Goal: Task Accomplishment & Management: Manage account settings

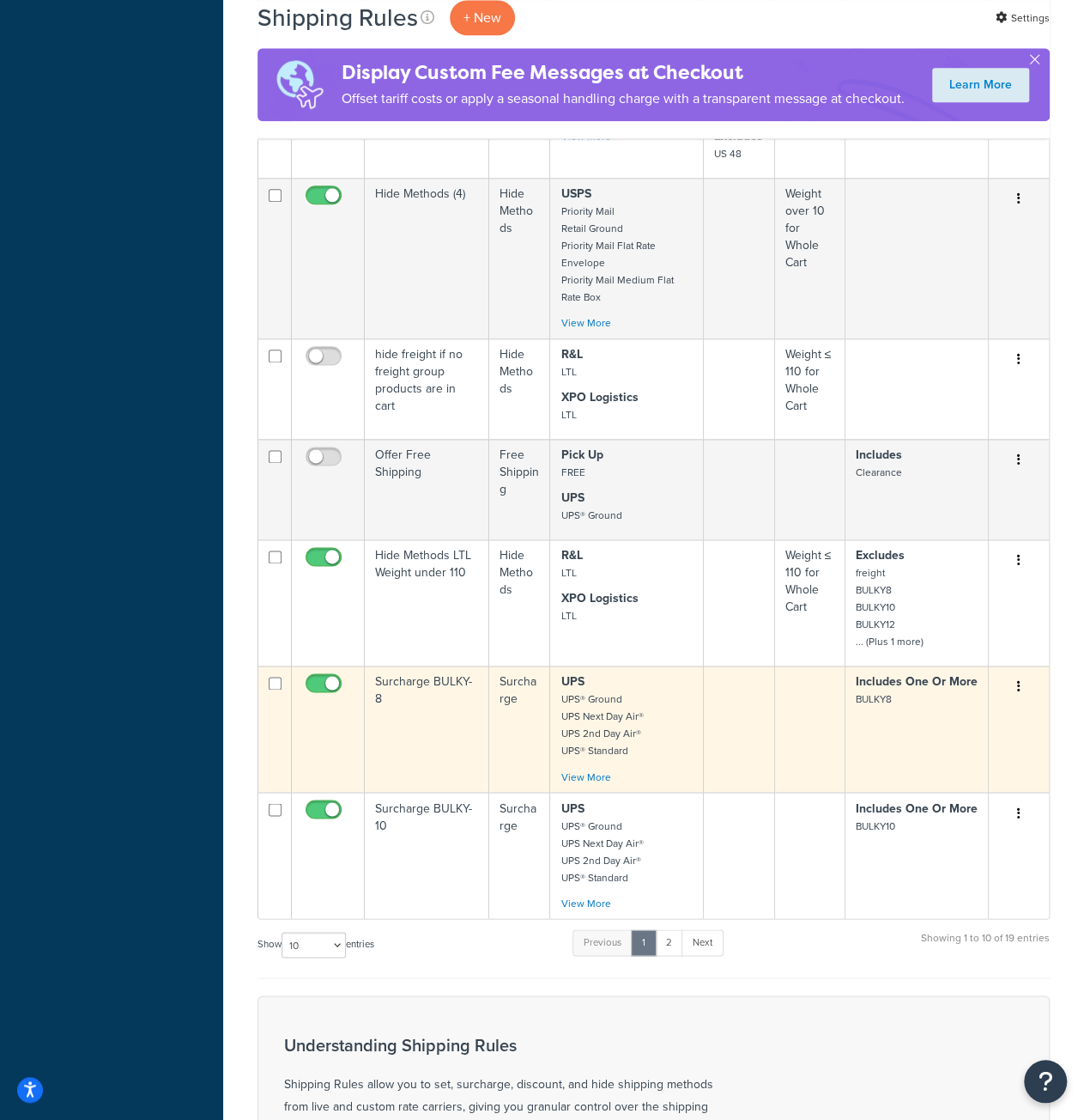
scroll to position [1116, 0]
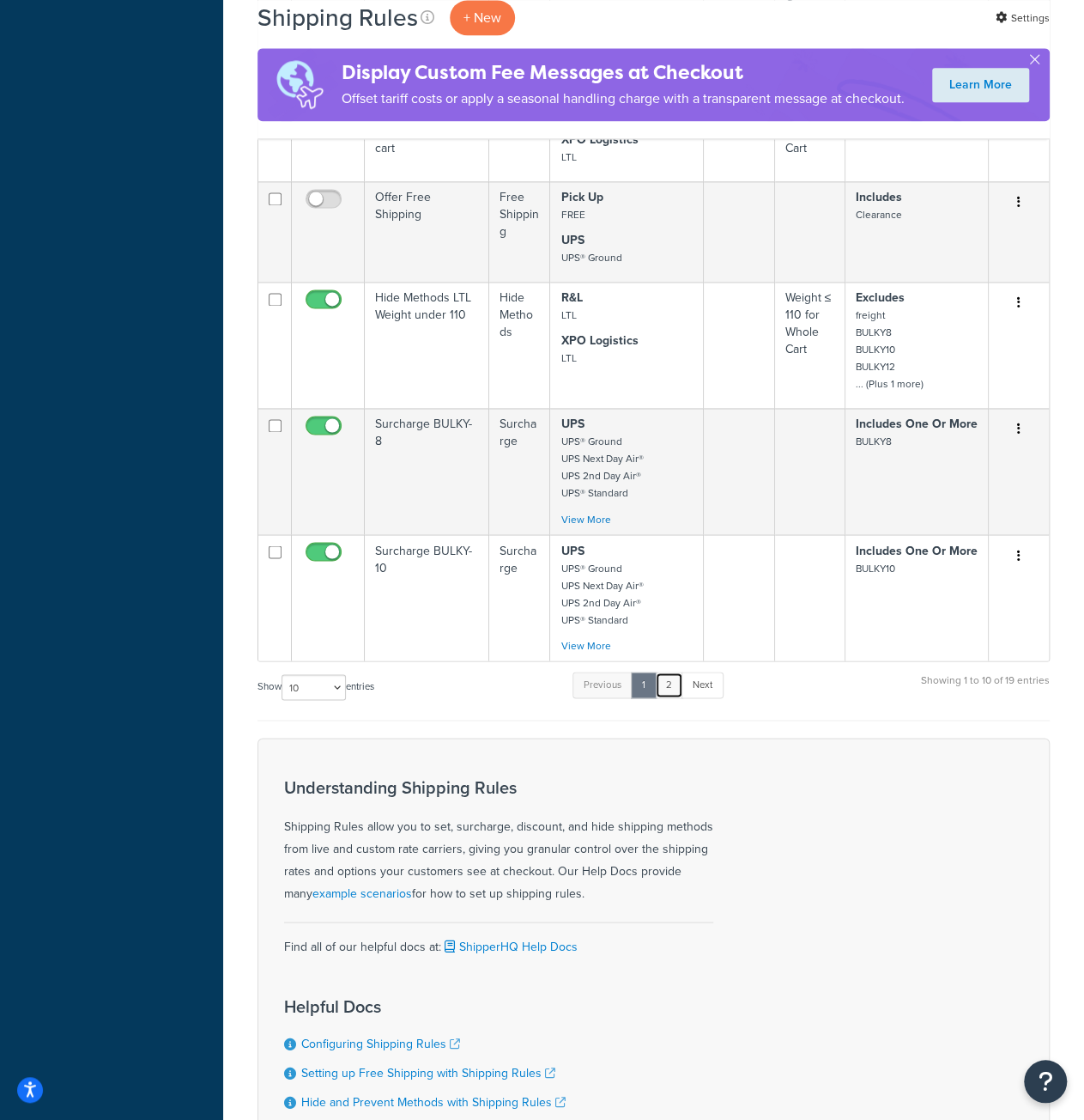
click at [675, 672] on link "2" at bounding box center [669, 684] width 28 height 25
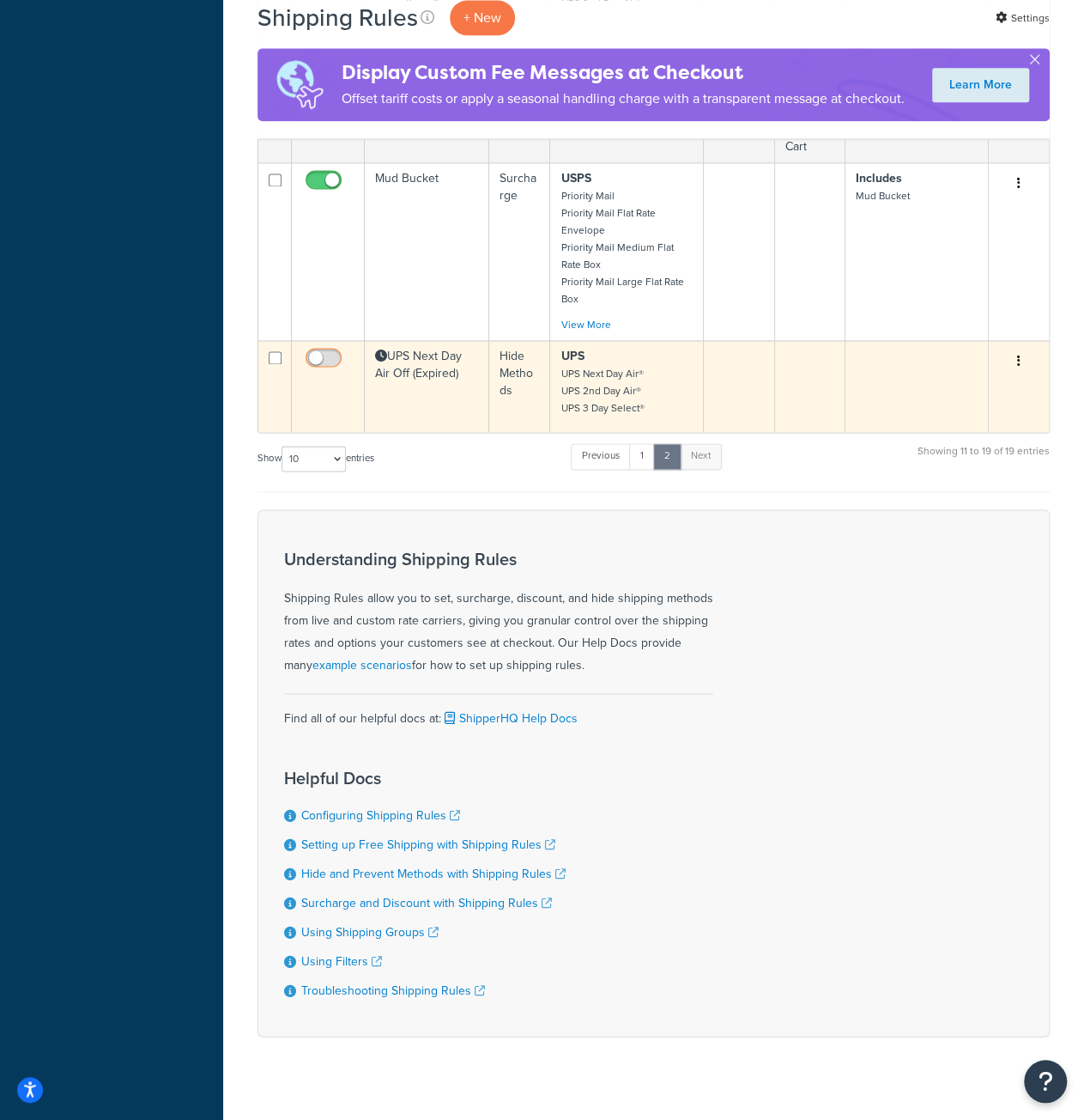
click at [326, 351] on input "checkbox" at bounding box center [326, 362] width 47 height 22
checkbox input "true"
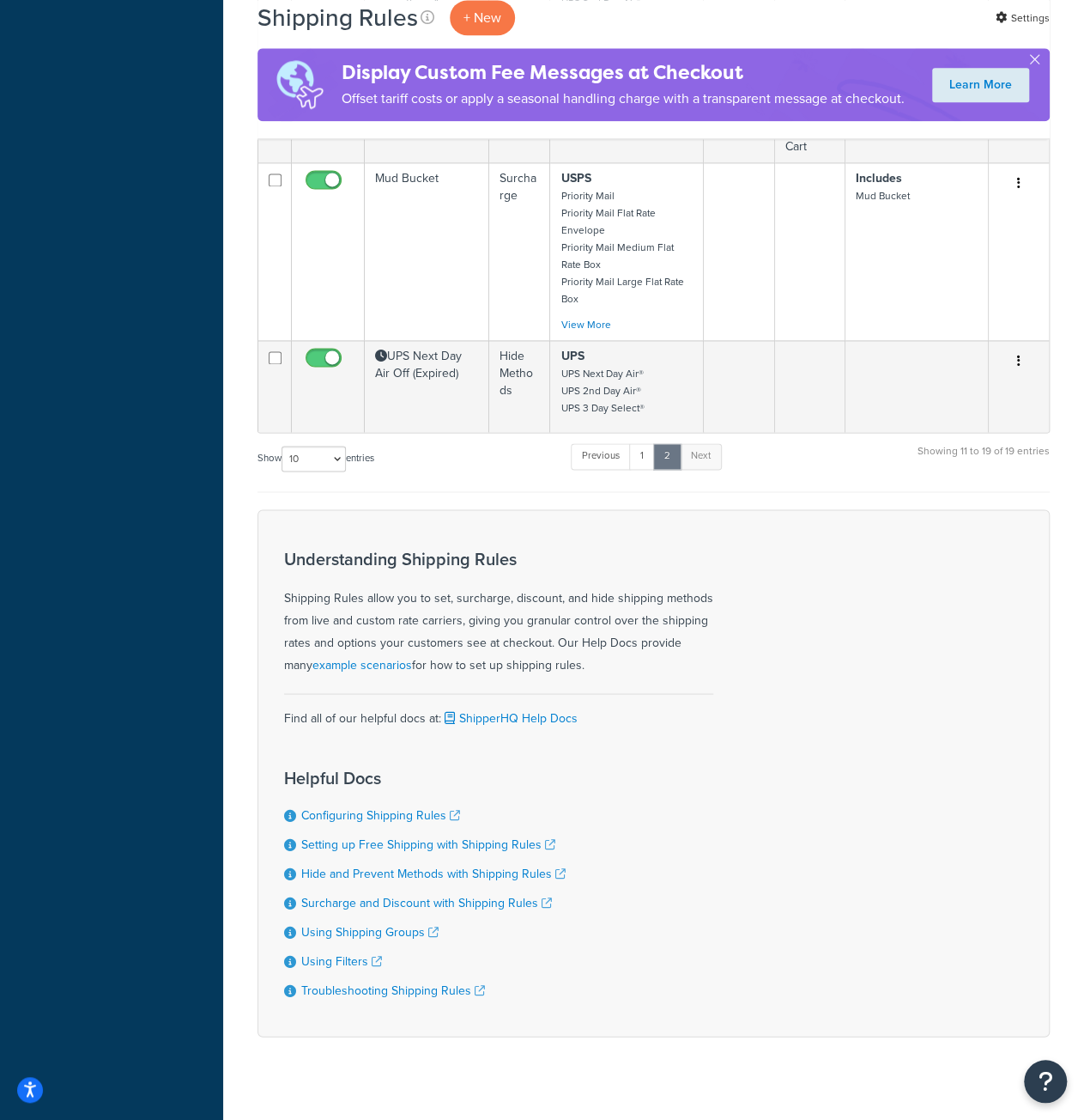
scroll to position [738, 0]
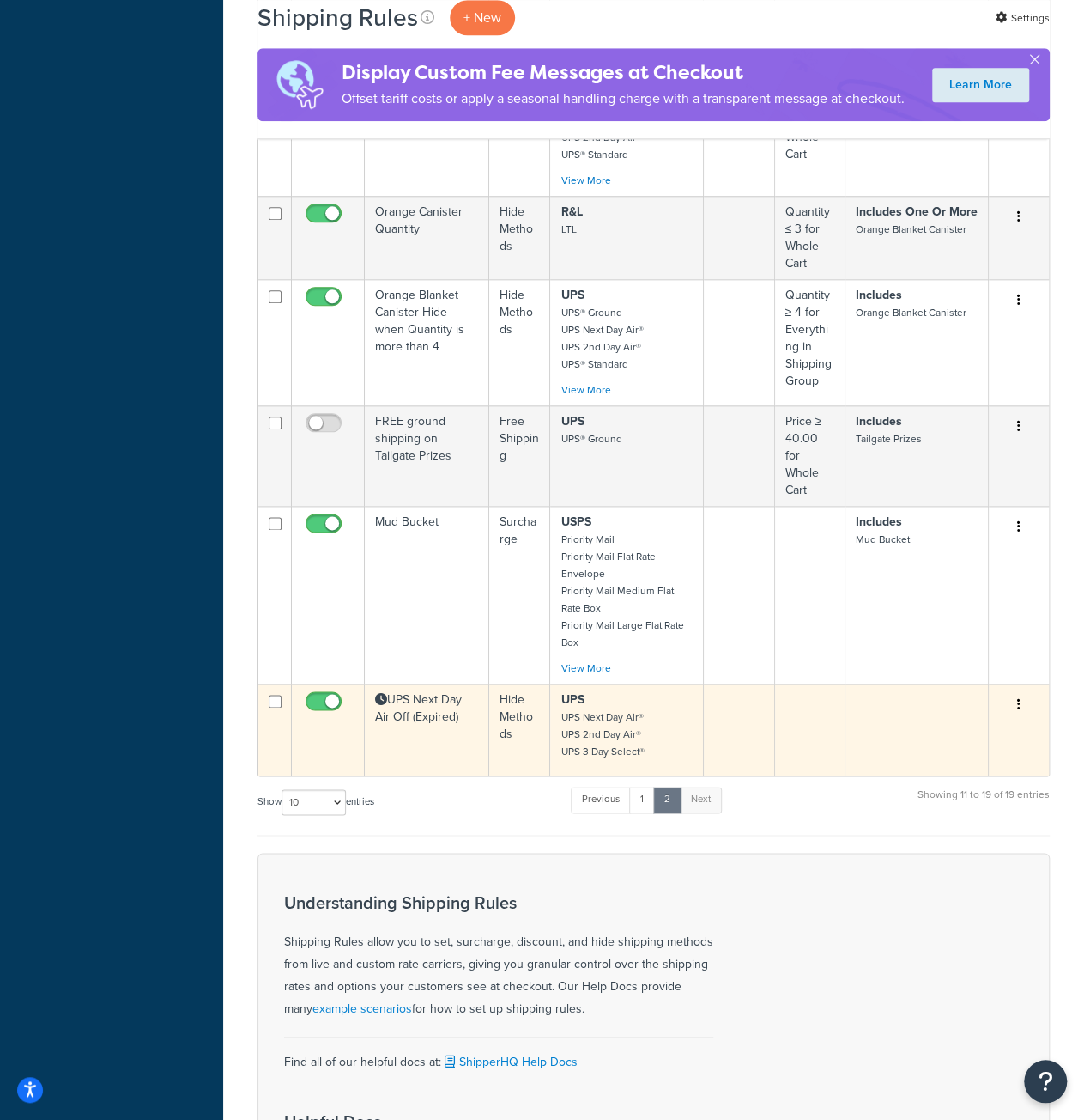
click at [434, 688] on td "UPS Next Day Air Off (Expired)" at bounding box center [426, 730] width 125 height 92
click at [471, 715] on td "UPS Next Day Air Off (Expired)" at bounding box center [426, 730] width 125 height 92
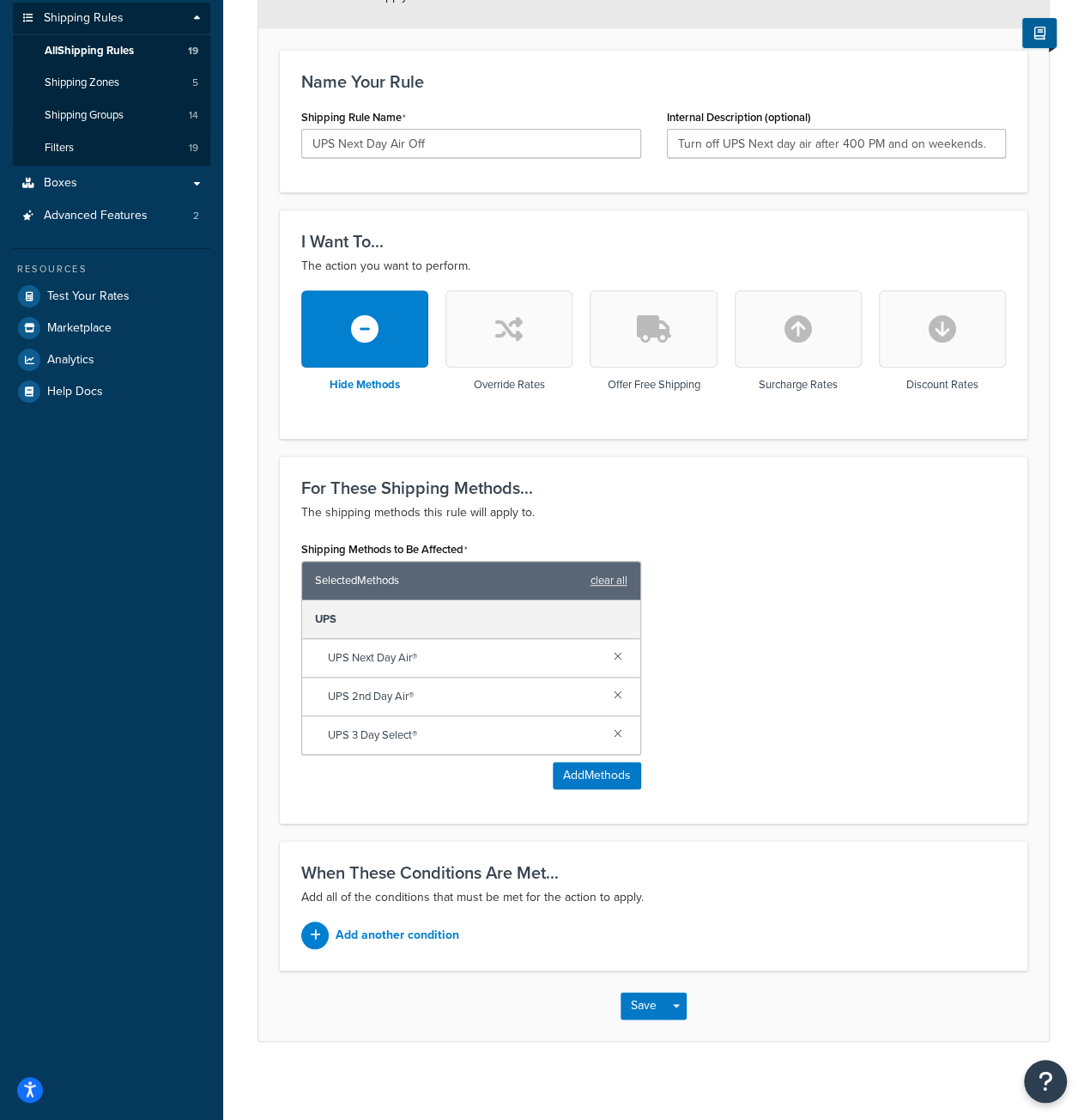
scroll to position [261, 0]
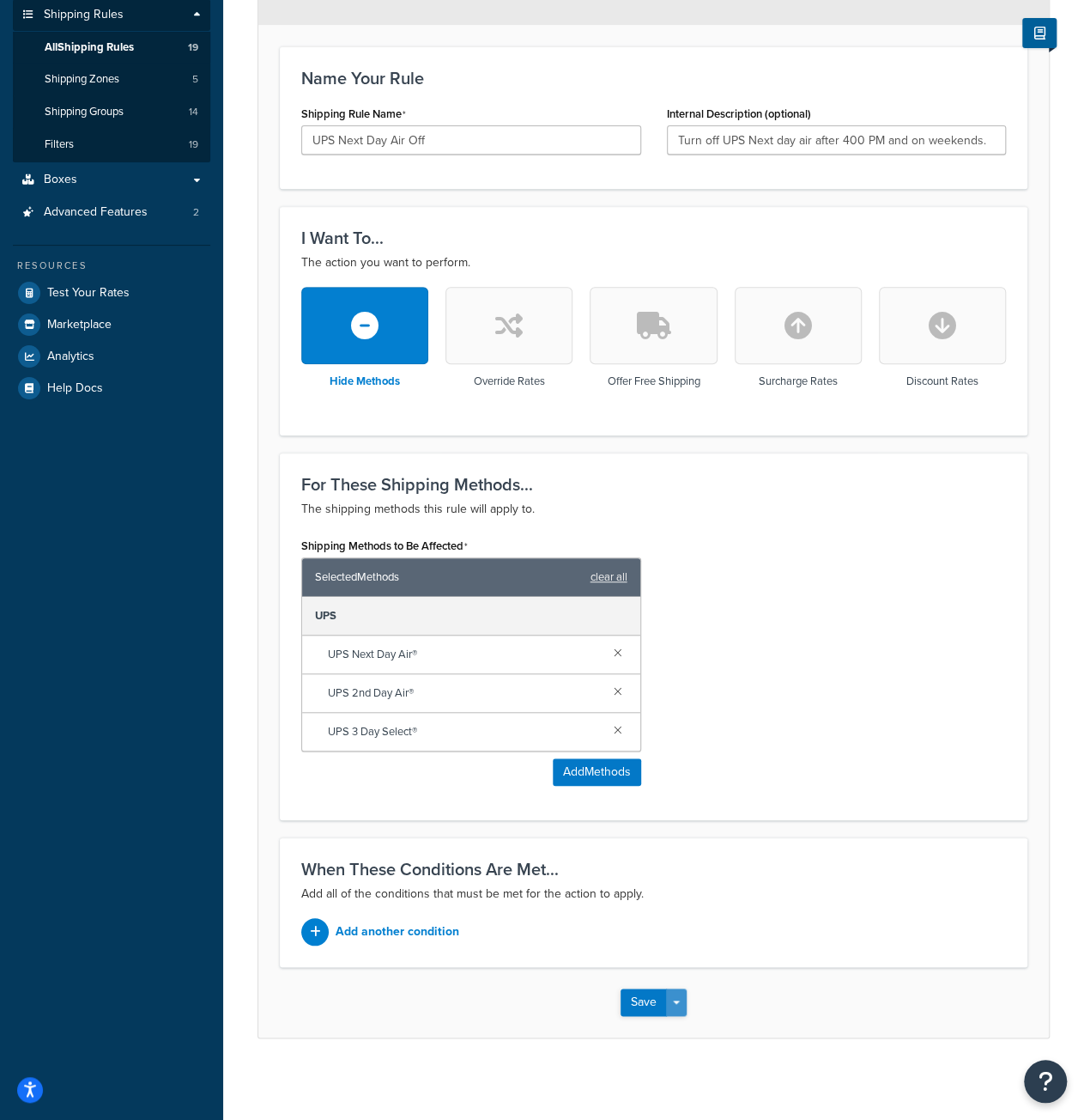
click at [678, 1003] on button "Save Dropdown" at bounding box center [676, 1002] width 21 height 27
click at [815, 978] on div "Save Save Dropdown Save and Edit Save and Duplicate Save and Create New" at bounding box center [654, 1002] width 791 height 70
click at [514, 978] on div "Save Save Dropdown Save and Edit Save and Duplicate Save and Create New" at bounding box center [654, 1002] width 791 height 70
click at [511, 1011] on div "Save Save Dropdown Save and Edit Save and Duplicate Save and Create New" at bounding box center [654, 1002] width 791 height 70
click at [888, 978] on div "Save Save Dropdown Save and Edit Save and Duplicate Save and Create New" at bounding box center [654, 1002] width 791 height 70
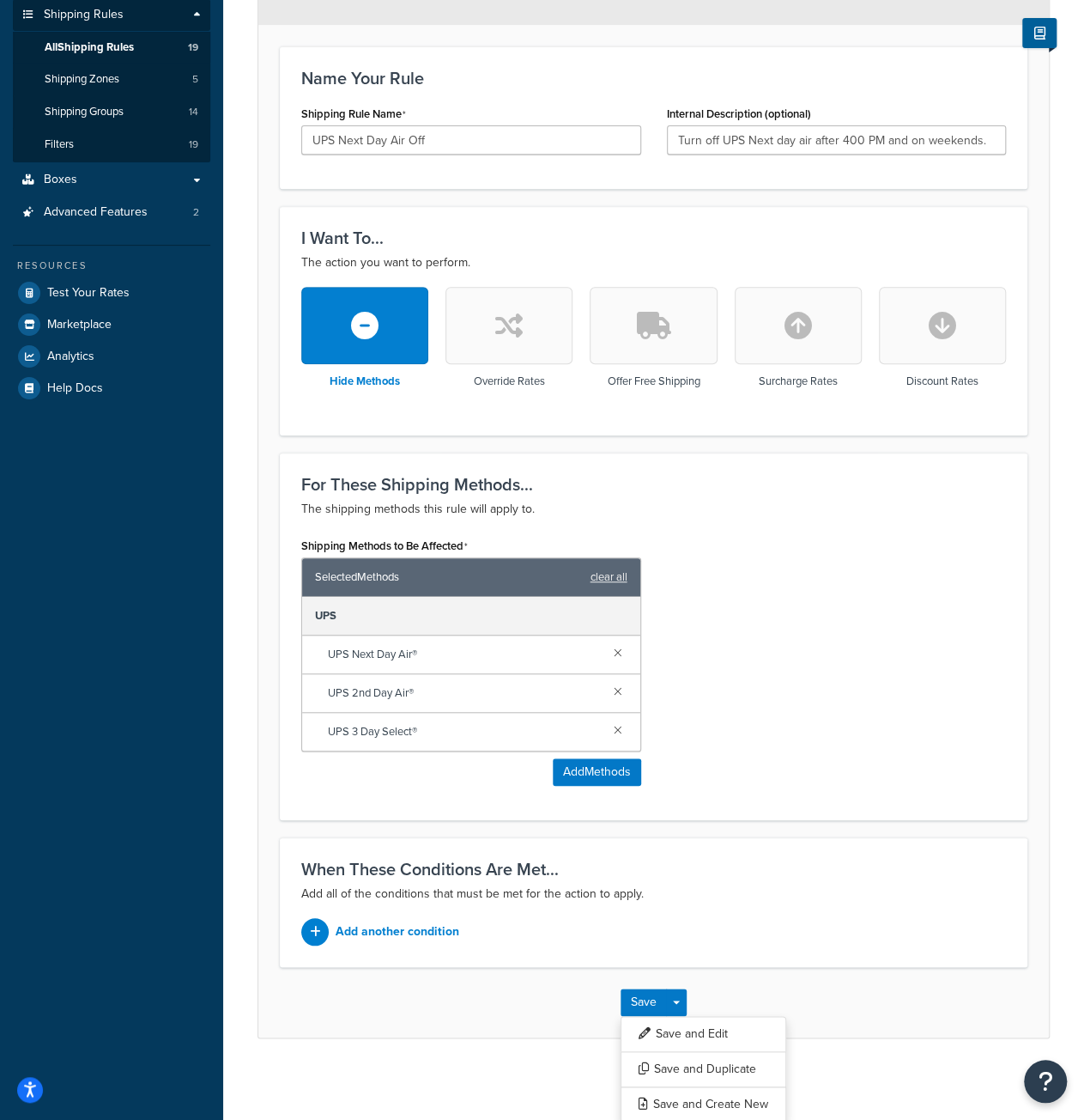
drag, startPoint x: 873, startPoint y: 982, endPoint x: 869, endPoint y: 992, distance: 10.8
click at [873, 983] on div "Save Save Dropdown Save and Edit Save and Duplicate Save and Create New" at bounding box center [654, 1002] width 791 height 70
click at [674, 1001] on span "button" at bounding box center [676, 1003] width 7 height 4
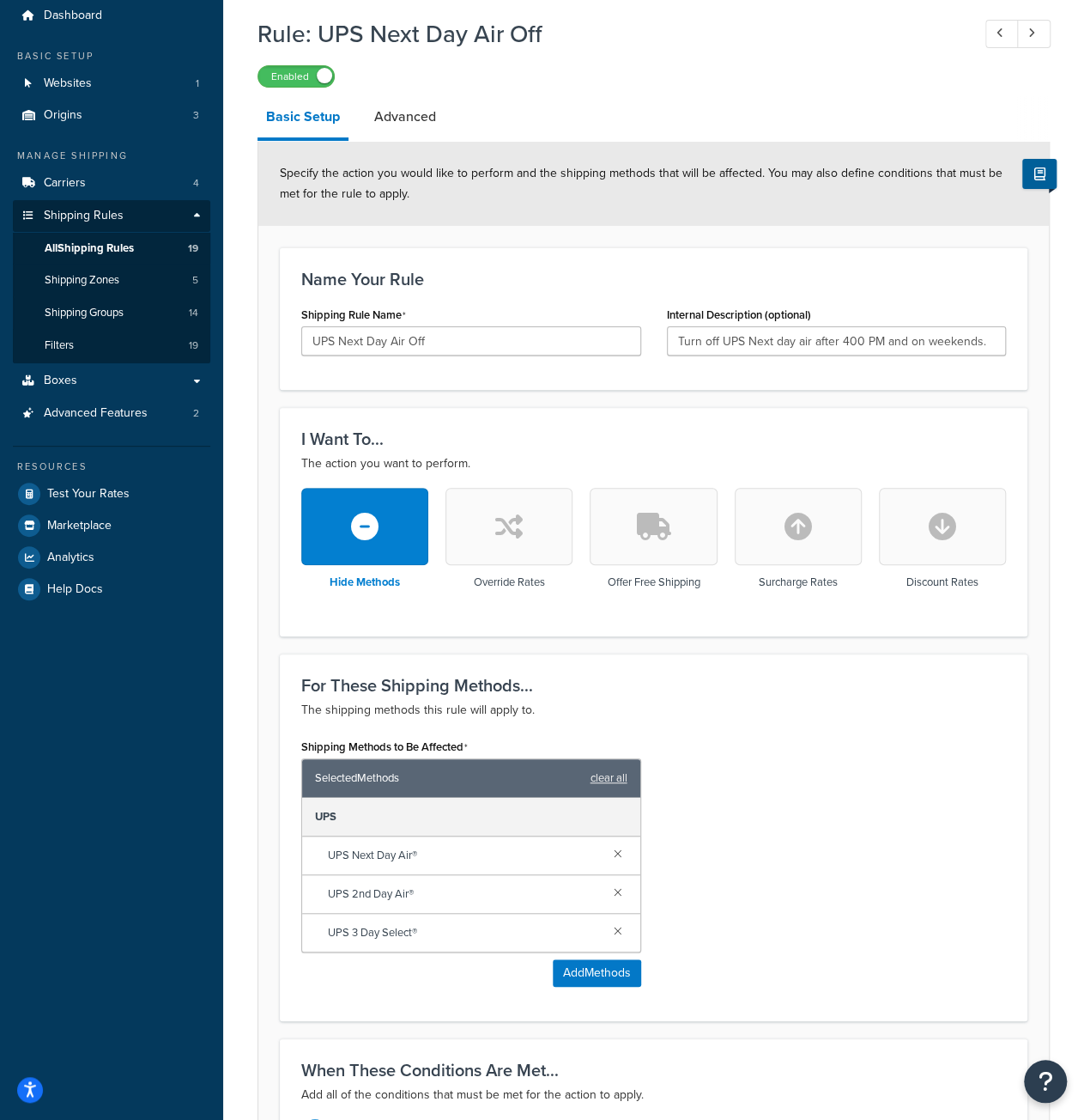
scroll to position [0, 0]
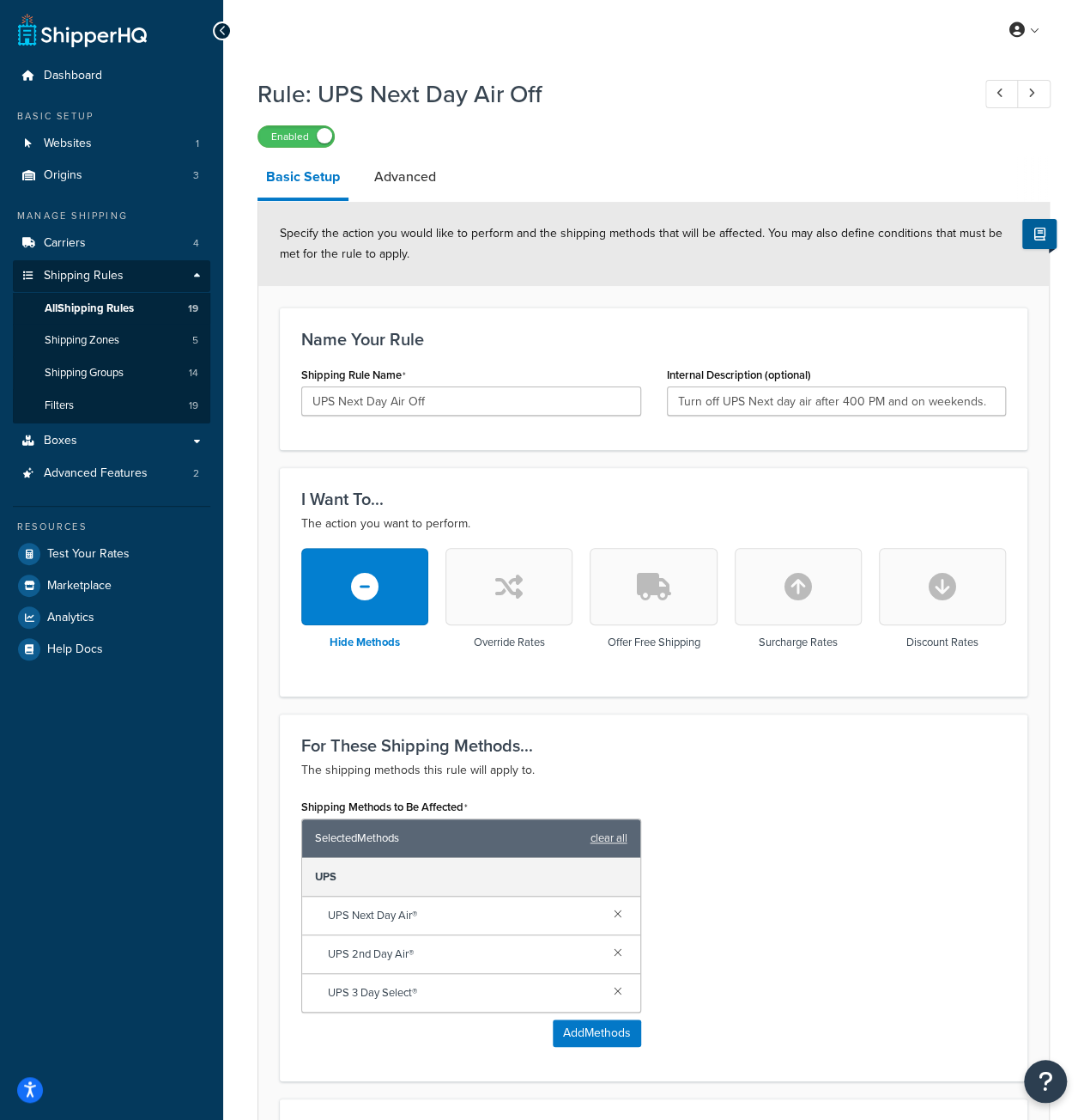
drag, startPoint x: 574, startPoint y: 520, endPoint x: 566, endPoint y: 495, distance: 26.2
click at [97, 311] on span "All Shipping Rules" at bounding box center [89, 309] width 89 height 15
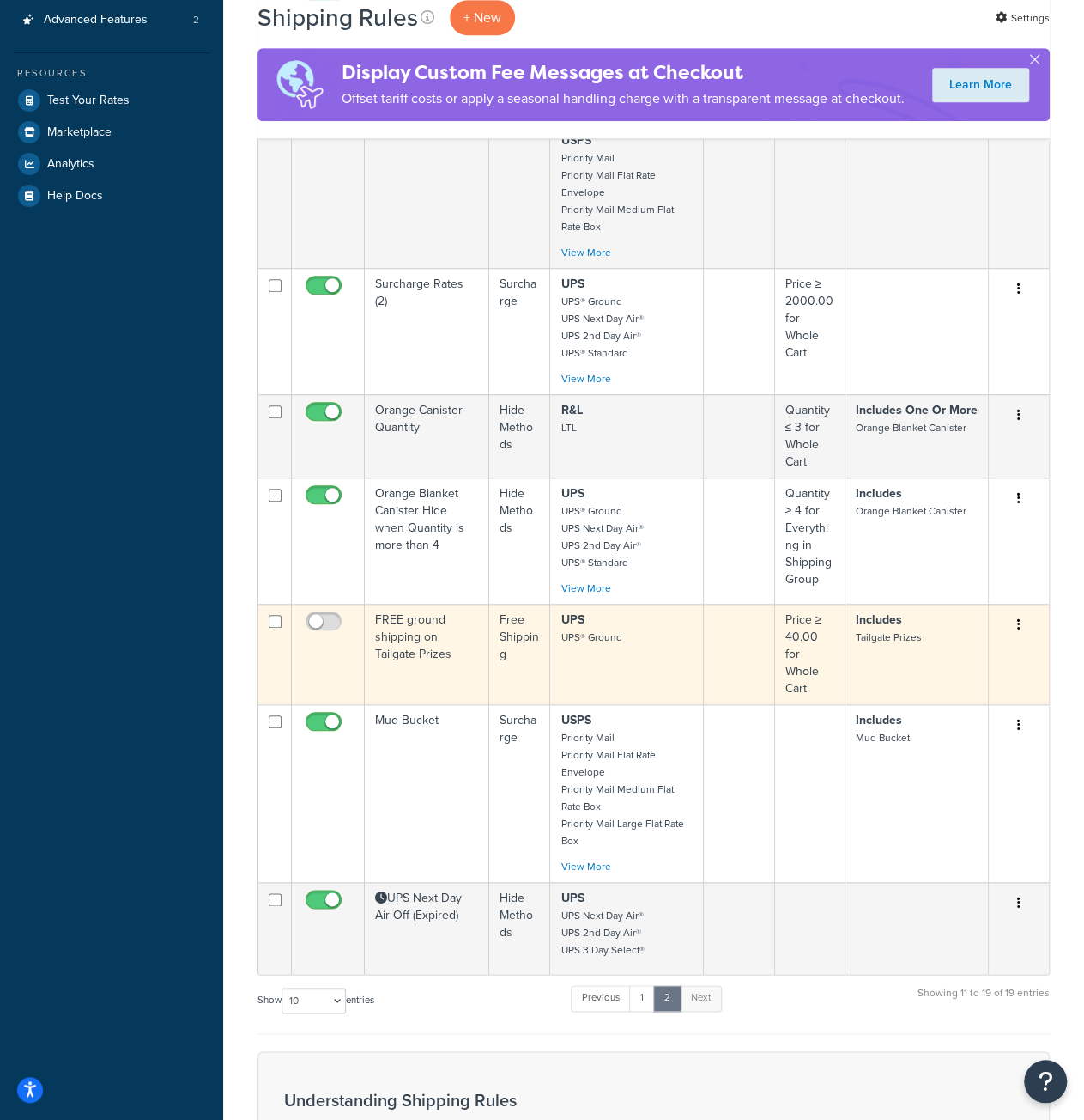
scroll to position [515, 0]
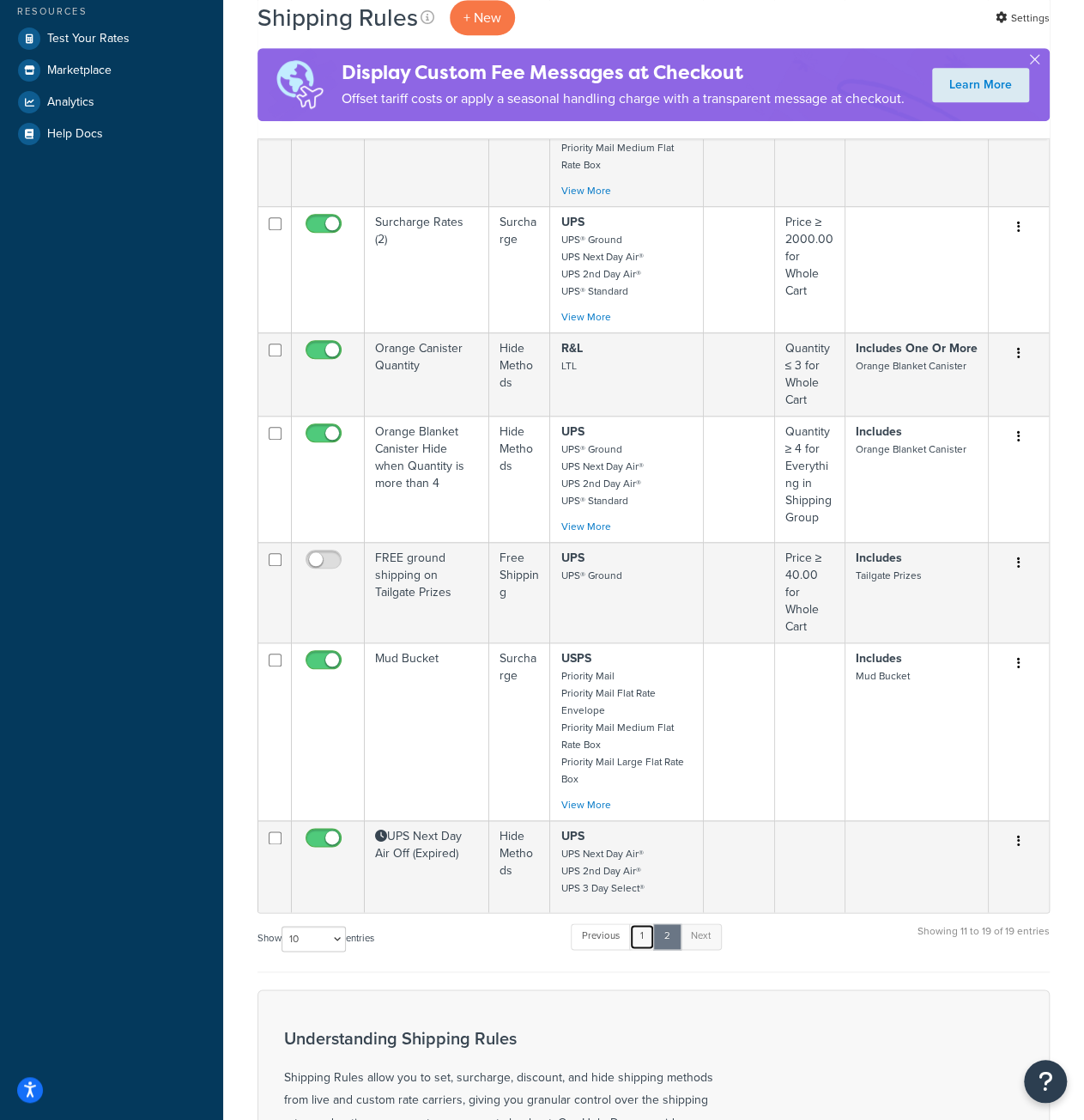
click at [648, 924] on link "1" at bounding box center [642, 936] width 25 height 25
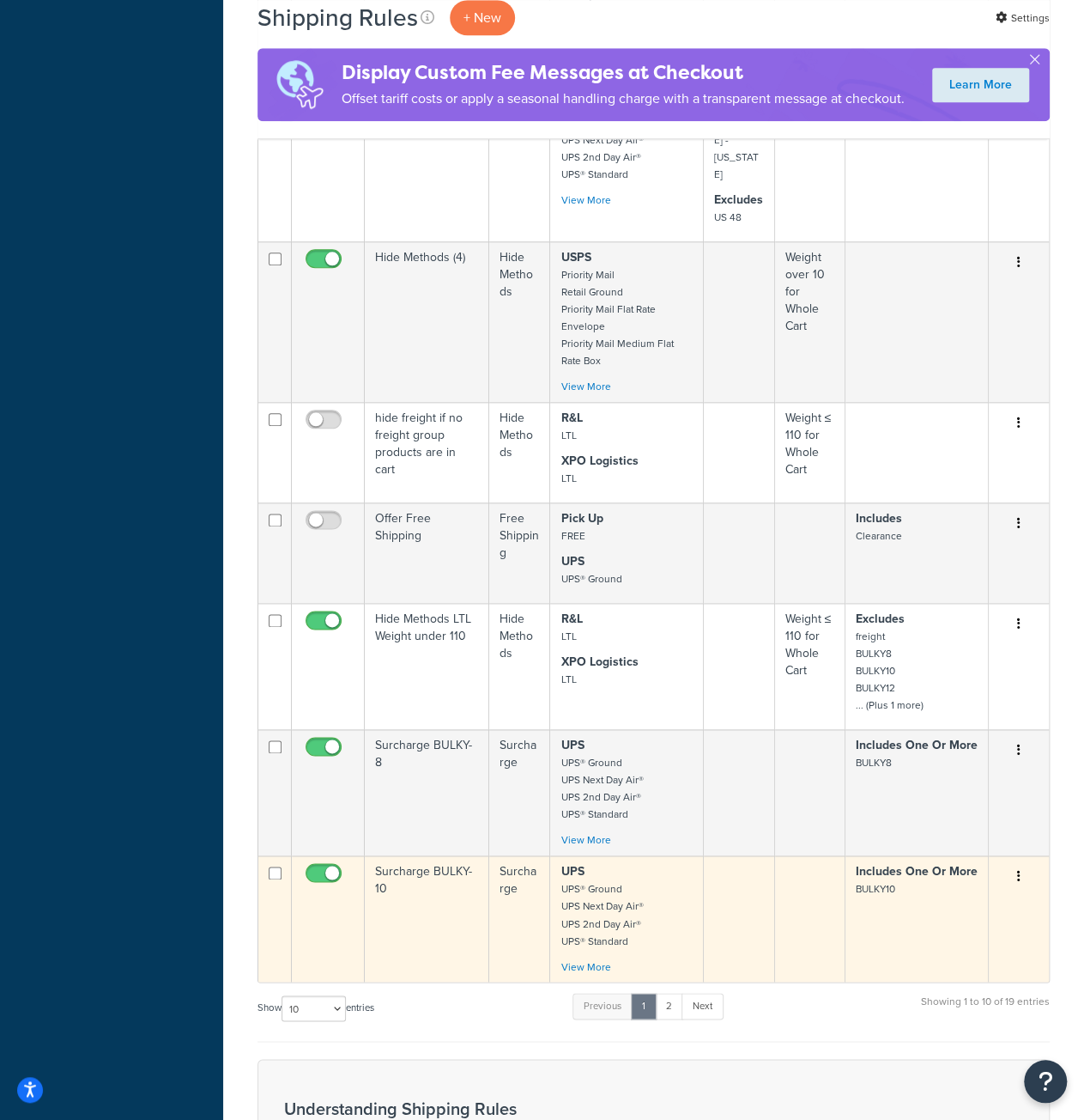
scroll to position [867, 0]
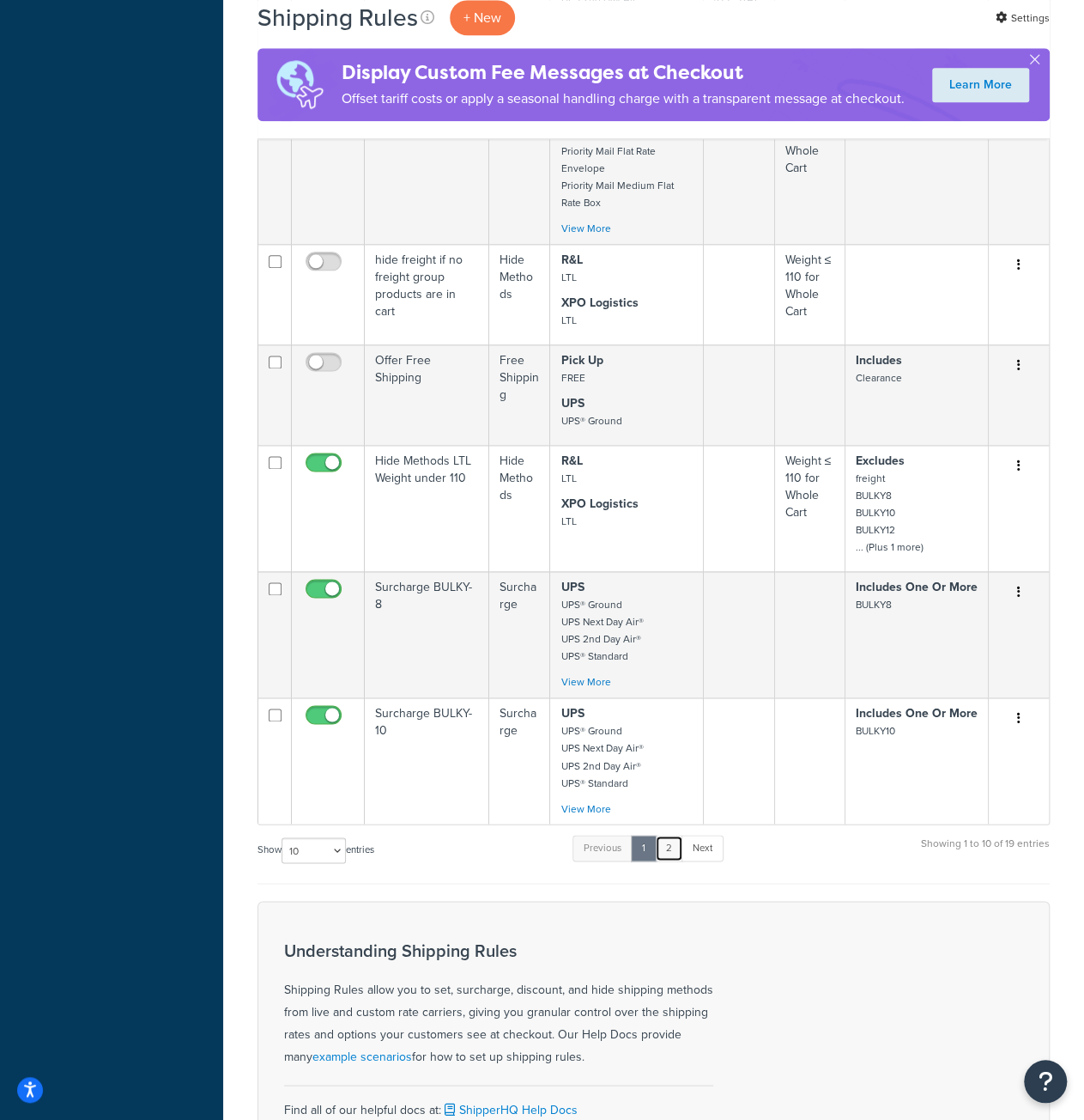
click at [674, 834] on link "2" at bounding box center [669, 847] width 28 height 25
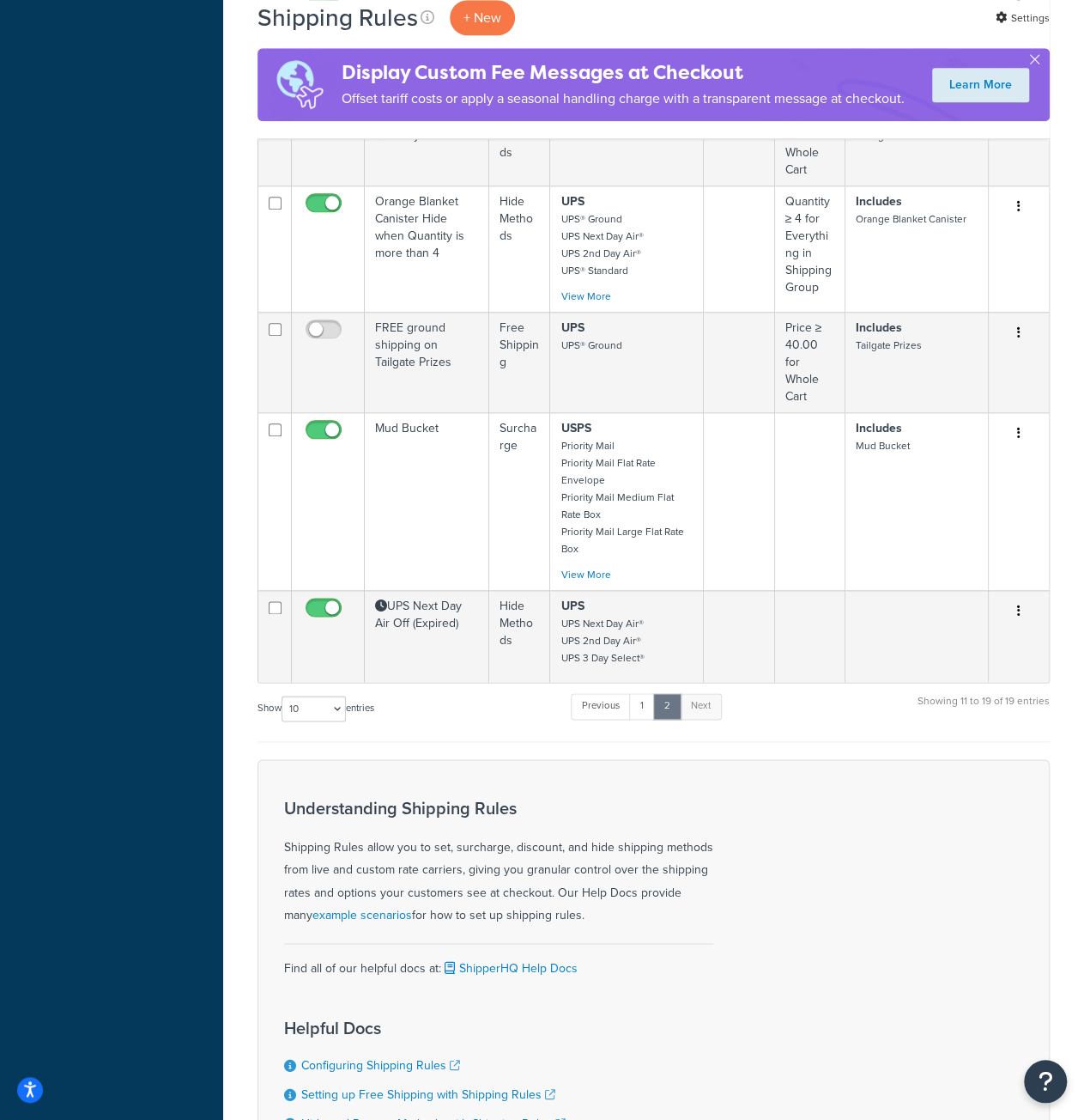
scroll to position [524, 0]
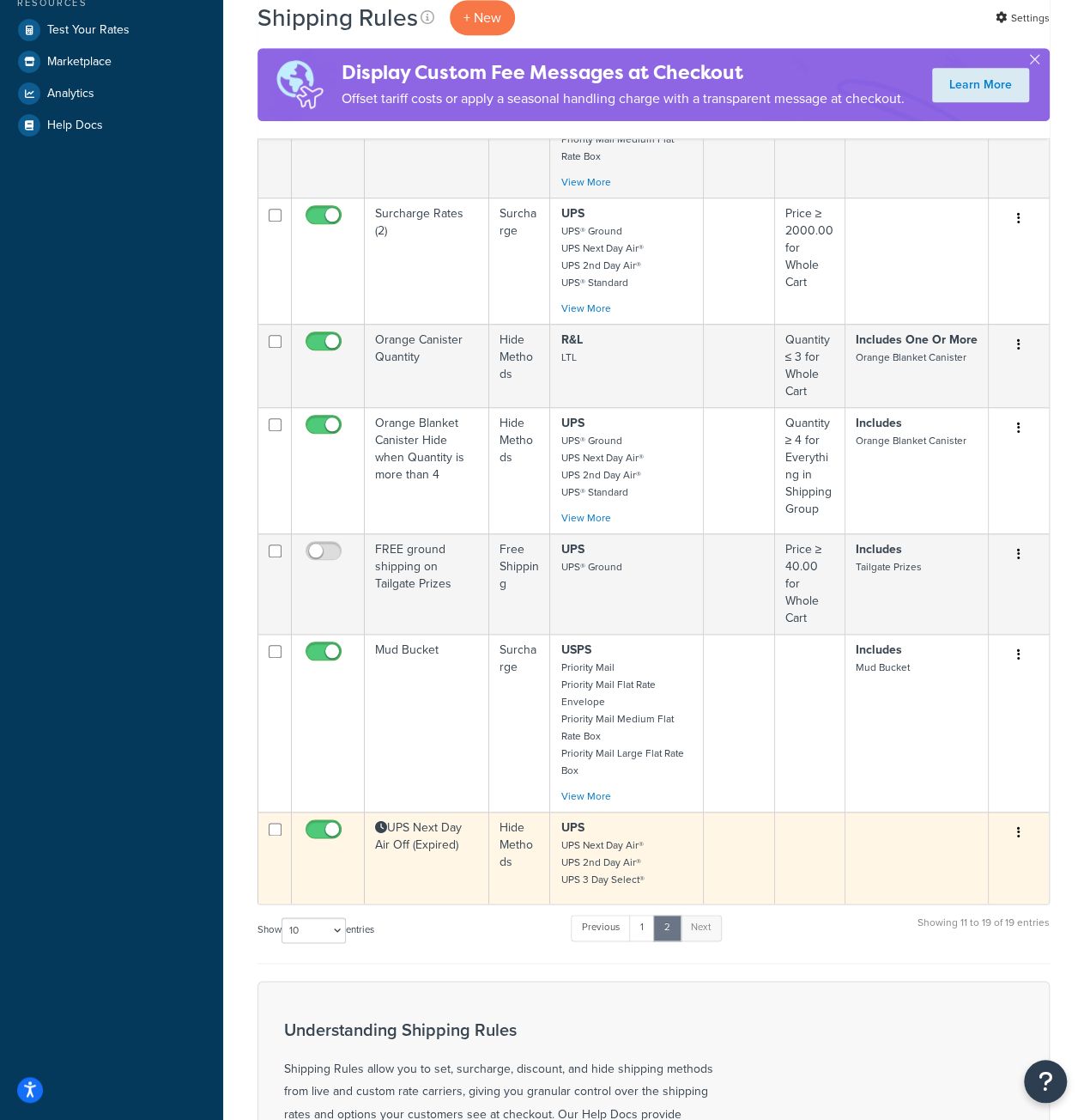
click at [417, 812] on td "UPS Next Day Air Off (Expired)" at bounding box center [426, 858] width 125 height 92
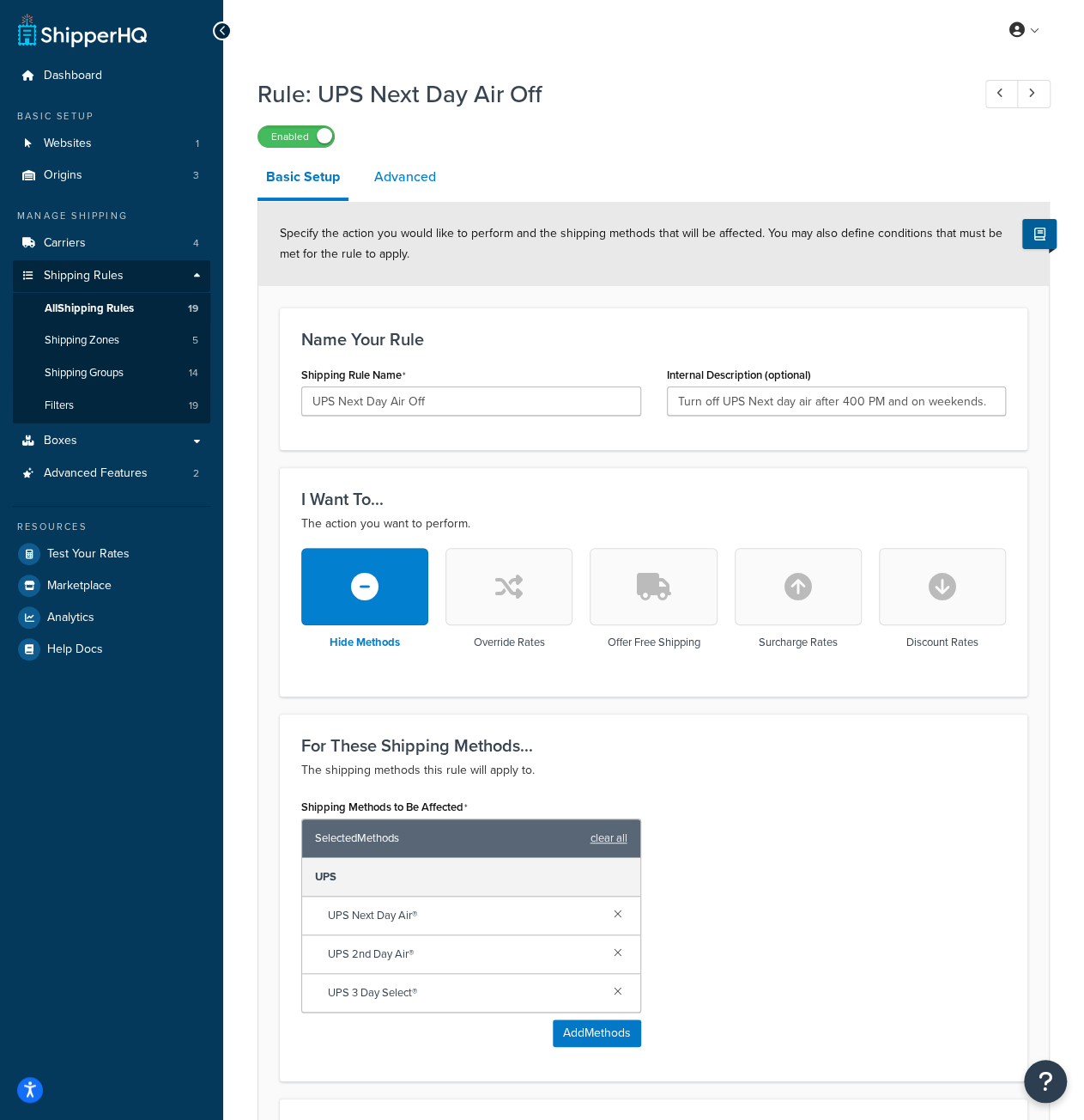
click at [405, 170] on link "Advanced" at bounding box center [405, 177] width 79 height 41
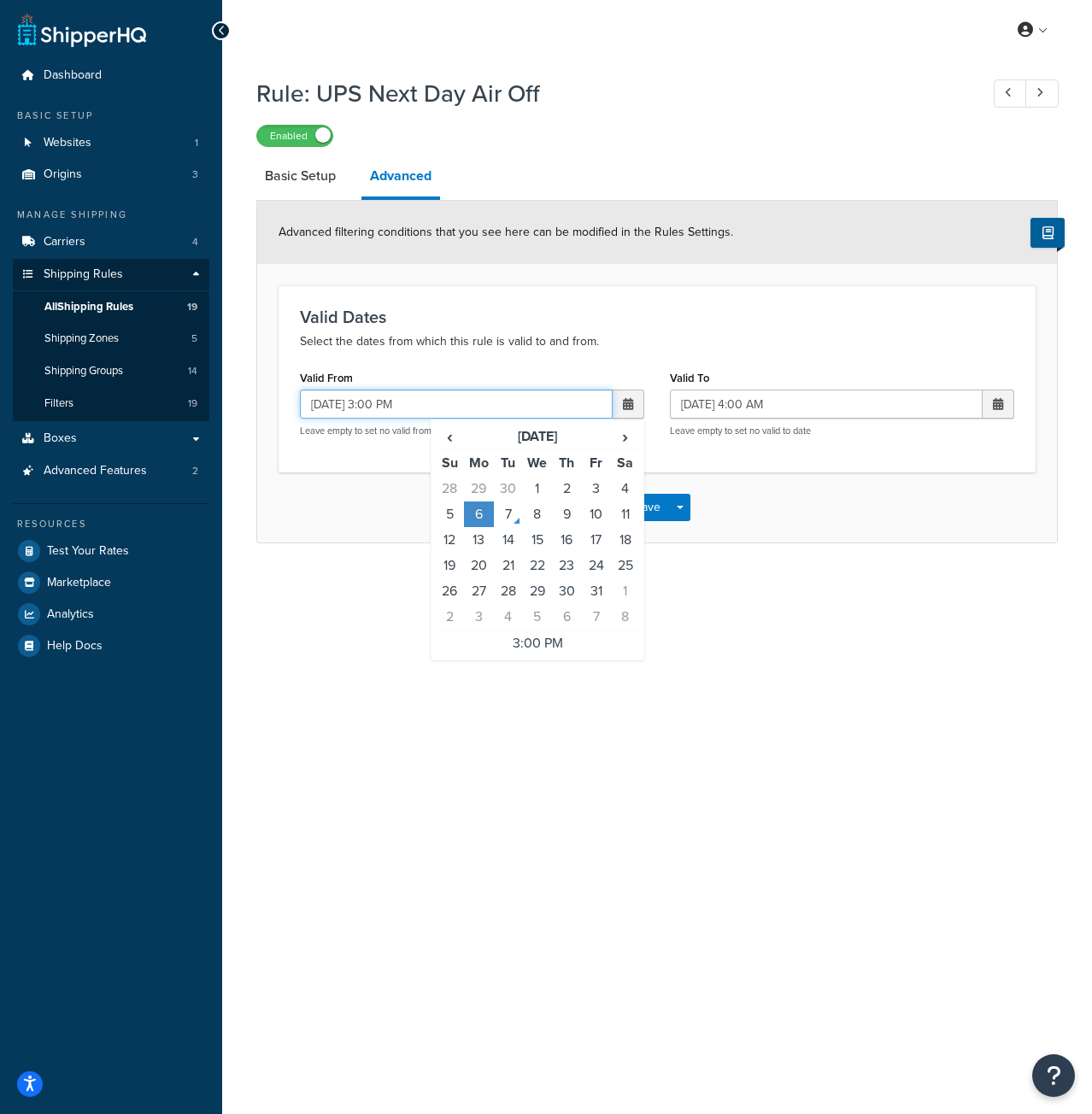
click at [337, 402] on input "10/06/2025 3:00 PM" at bounding box center [456, 404] width 313 height 29
type input "10/07/2025 3:00 PM"
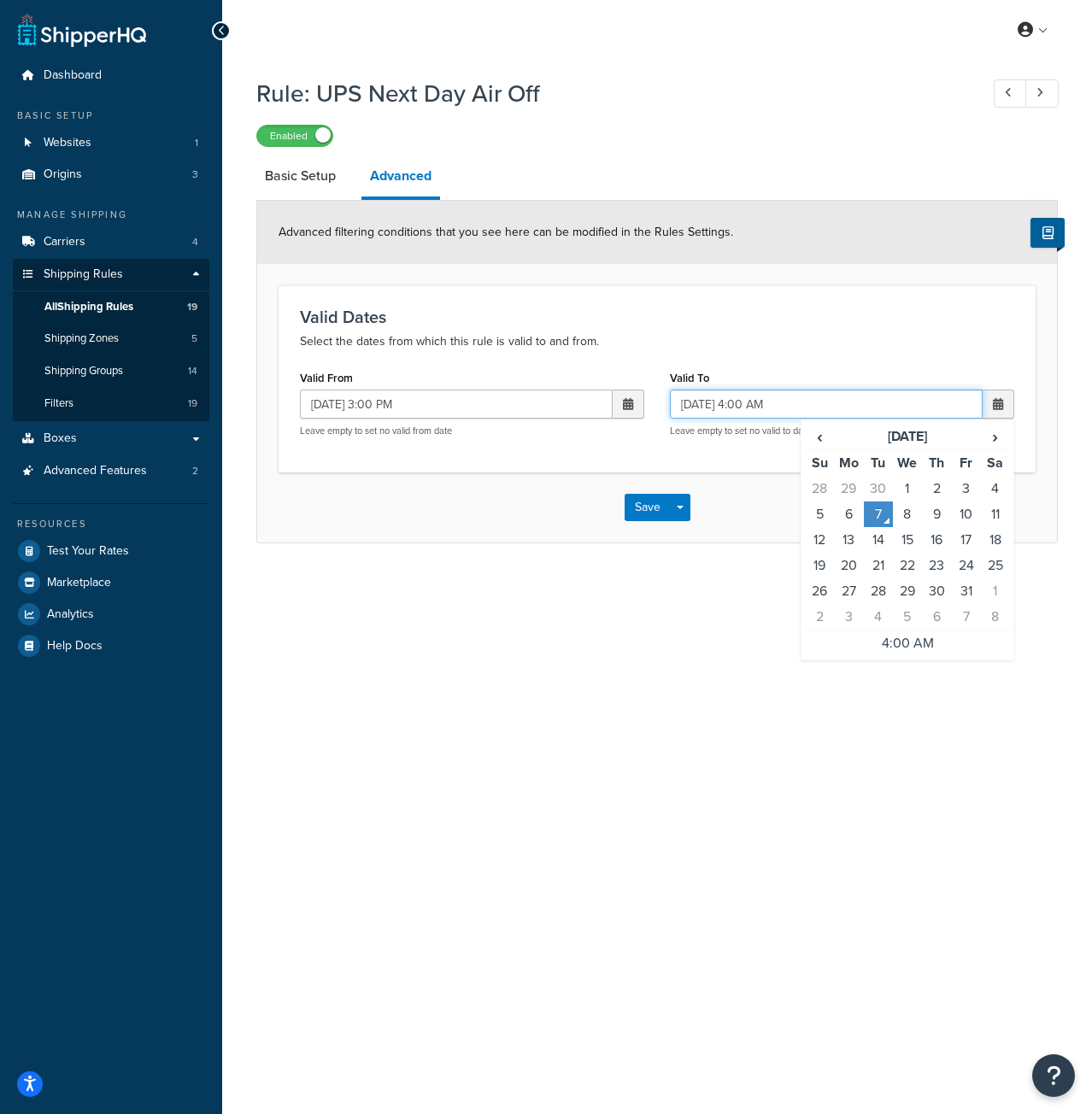
click at [711, 399] on input "10/07/2025 4:00 AM" at bounding box center [826, 404] width 313 height 29
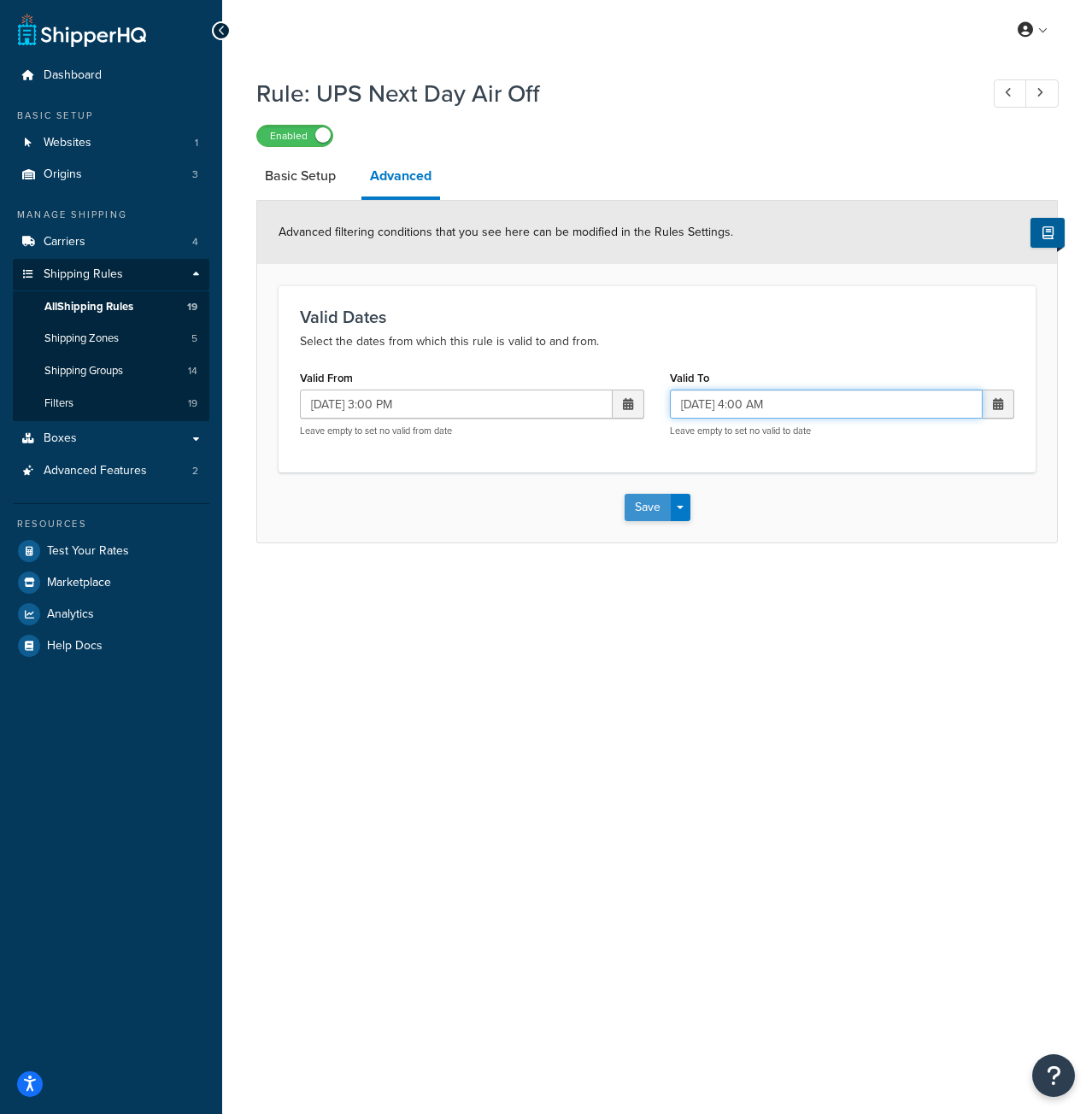
type input "10/08/2025 4:00 AM"
click at [642, 511] on button "Save" at bounding box center [647, 507] width 46 height 27
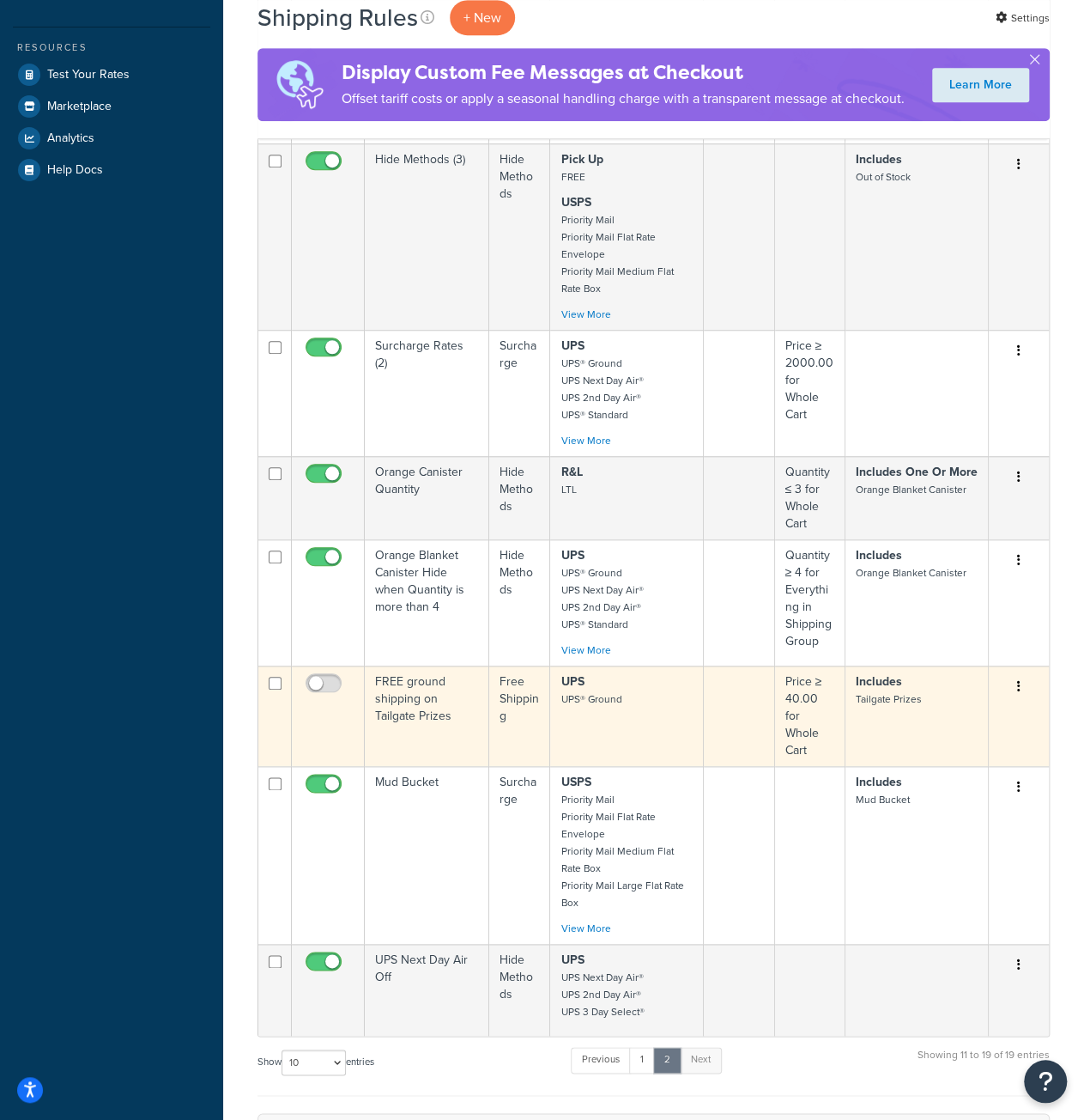
scroll to position [515, 0]
